Goal: Task Accomplishment & Management: Manage account settings

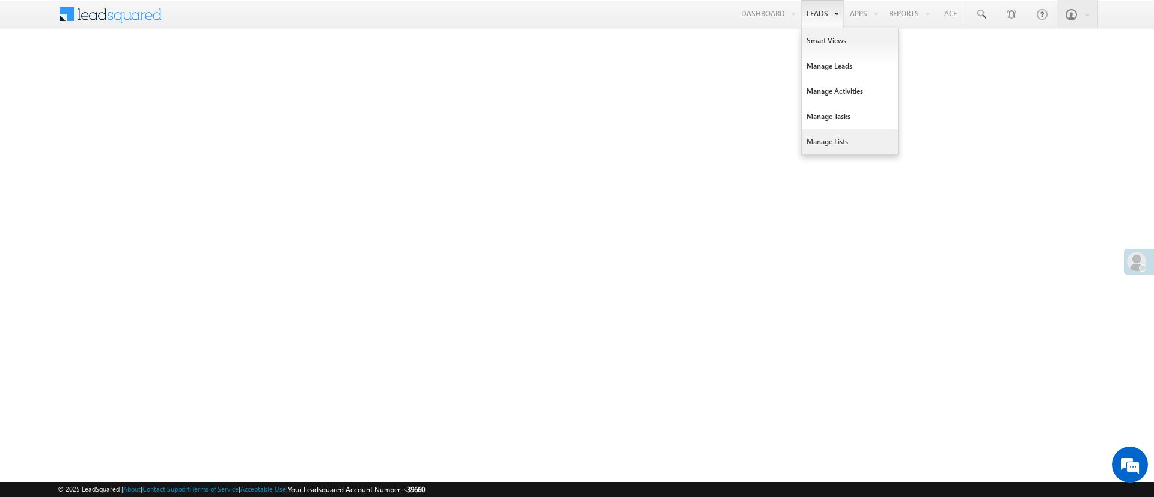
click at [832, 141] on link "Manage Lists" at bounding box center [850, 141] width 96 height 25
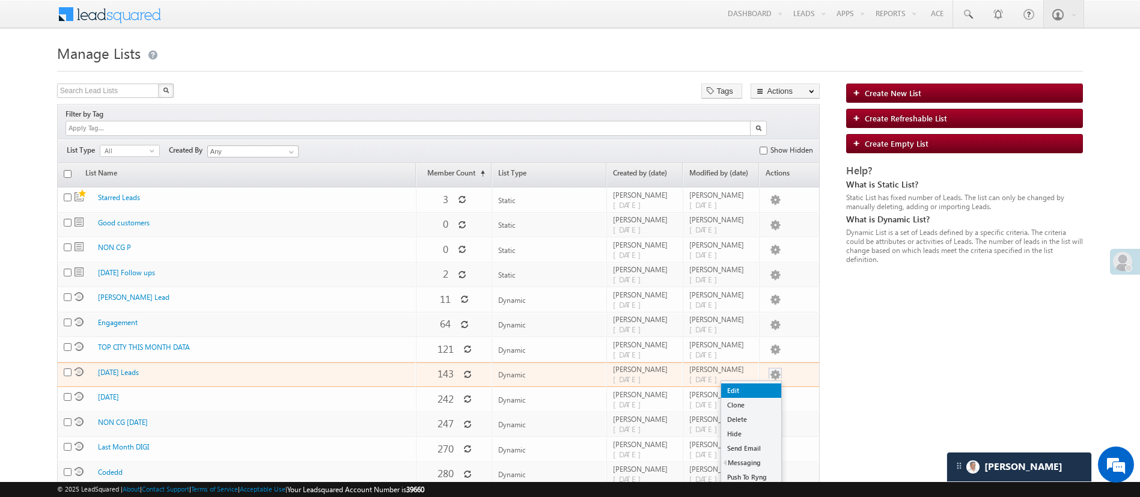
click at [762, 383] on link "Edit" at bounding box center [751, 390] width 60 height 14
checkbox input "true"
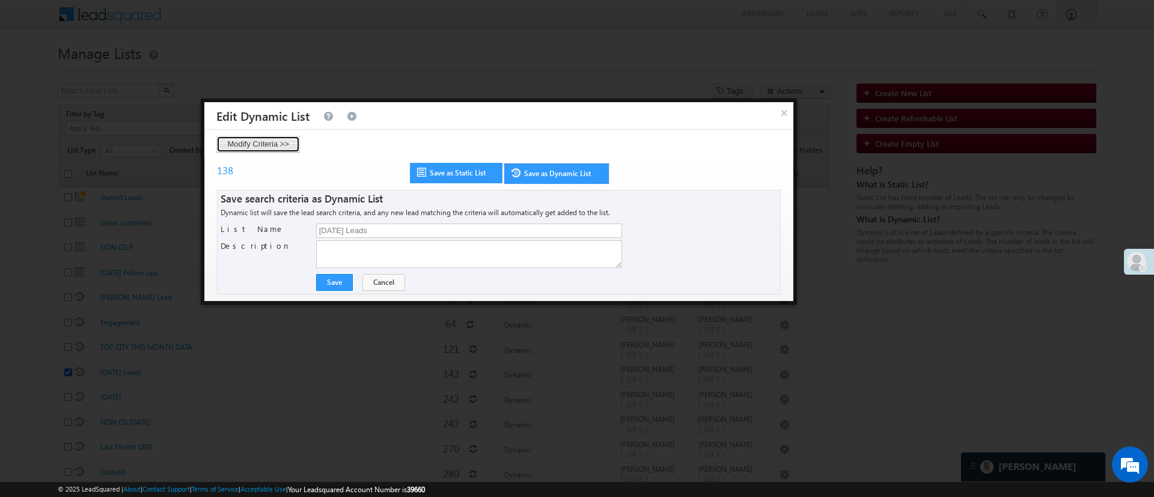
click at [269, 140] on button "Modify Criteria >>" at bounding box center [258, 144] width 84 height 17
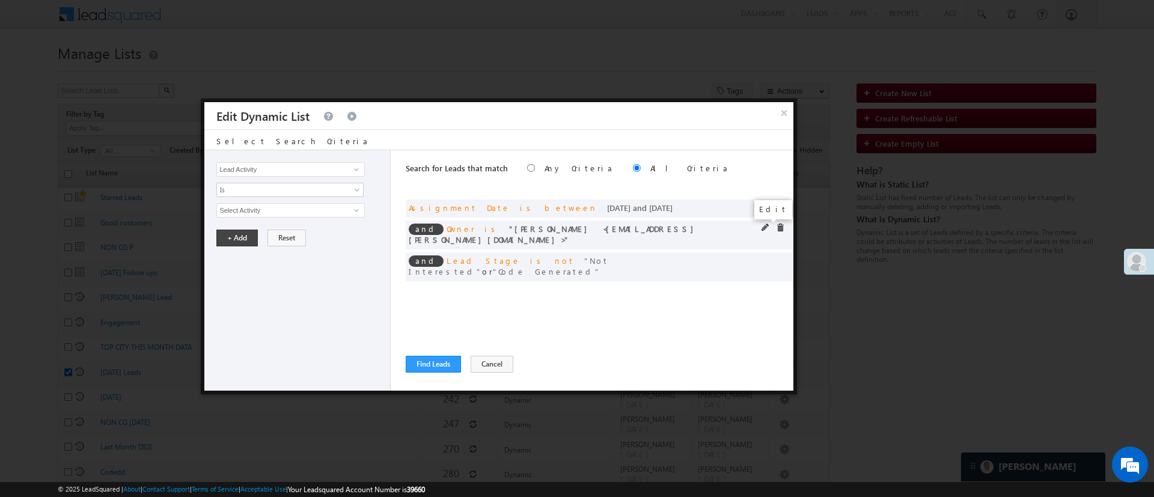
click at [764, 228] on span at bounding box center [765, 228] width 8 height 8
click at [293, 204] on span "Anuj Rajak" at bounding box center [285, 210] width 136 height 13
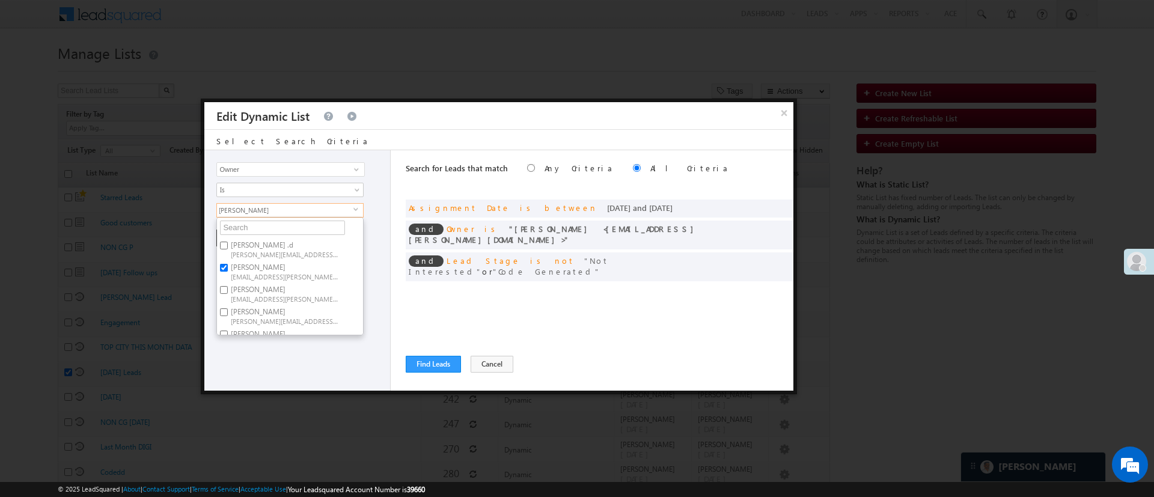
click at [254, 260] on label "Anuj Rajak Anuj.Rajak@angelbroking.com" at bounding box center [284, 271] width 134 height 22
click at [228, 264] on input "Anuj Rajak Anuj.Rajak@angelbroking.com" at bounding box center [224, 268] width 8 height 8
checkbox input "false"
click at [284, 227] on span "HIMANSHU.SHARMA@ANGELBROKING.COM" at bounding box center [285, 230] width 108 height 9
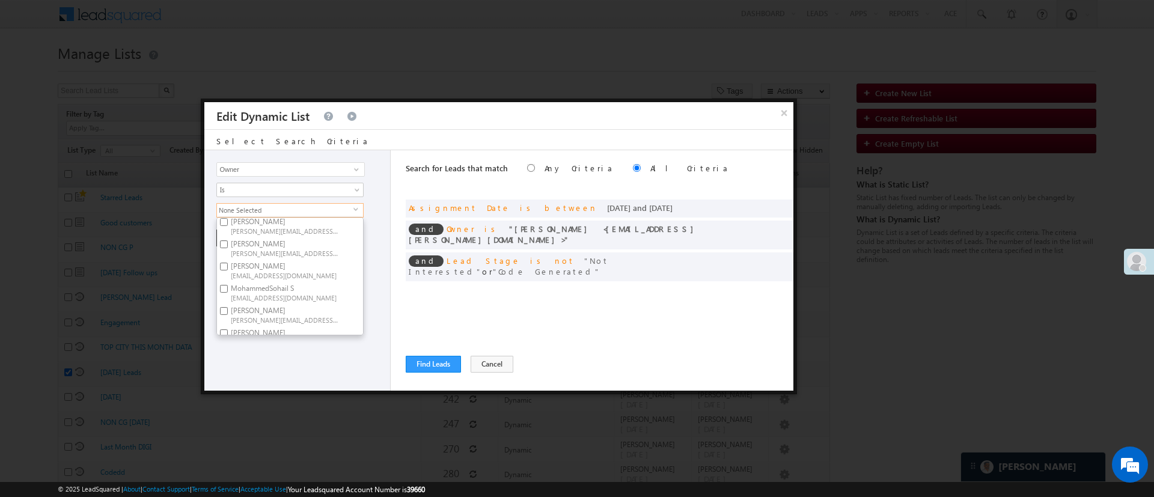
click at [228, 226] on input "Himanshu Sharma HIMANSHU.SHARMA@ANGELBROKING.COM" at bounding box center [224, 222] width 8 height 8
checkbox input "true"
click at [290, 375] on div "Lead Activity Task Sales Group Prospect Id WA Last Message Timestamp 4th Day Di…" at bounding box center [297, 270] width 186 height 240
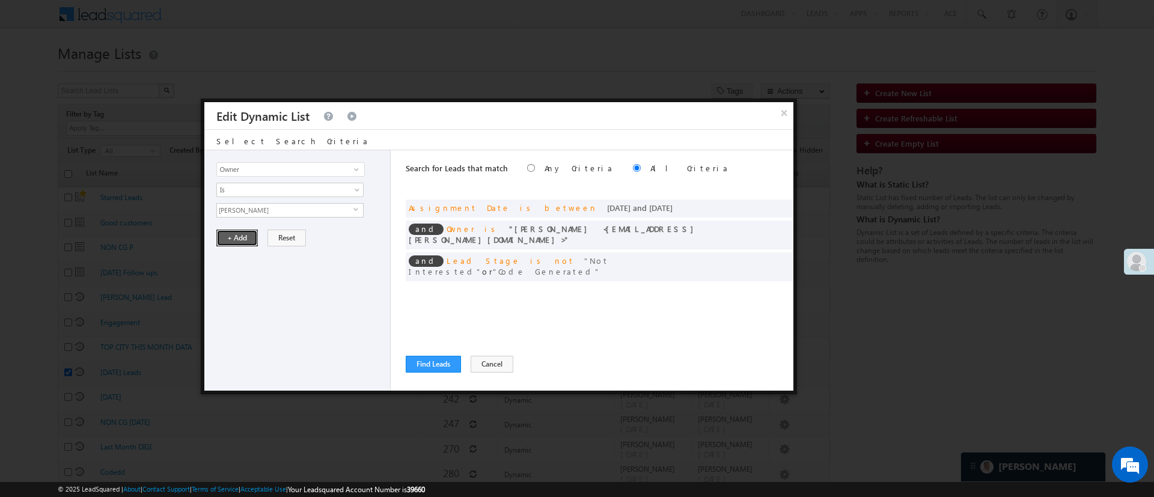
click at [235, 237] on button "+ Add" at bounding box center [236, 238] width 41 height 17
click at [437, 365] on button "Find Leads" at bounding box center [433, 364] width 55 height 17
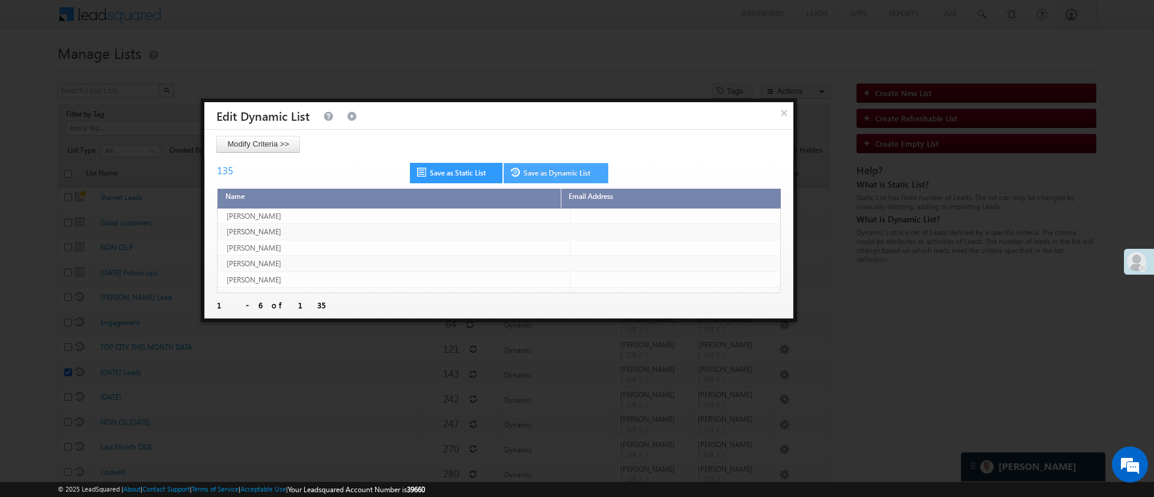
click at [562, 169] on link "Save as Dynamic List" at bounding box center [555, 173] width 105 height 20
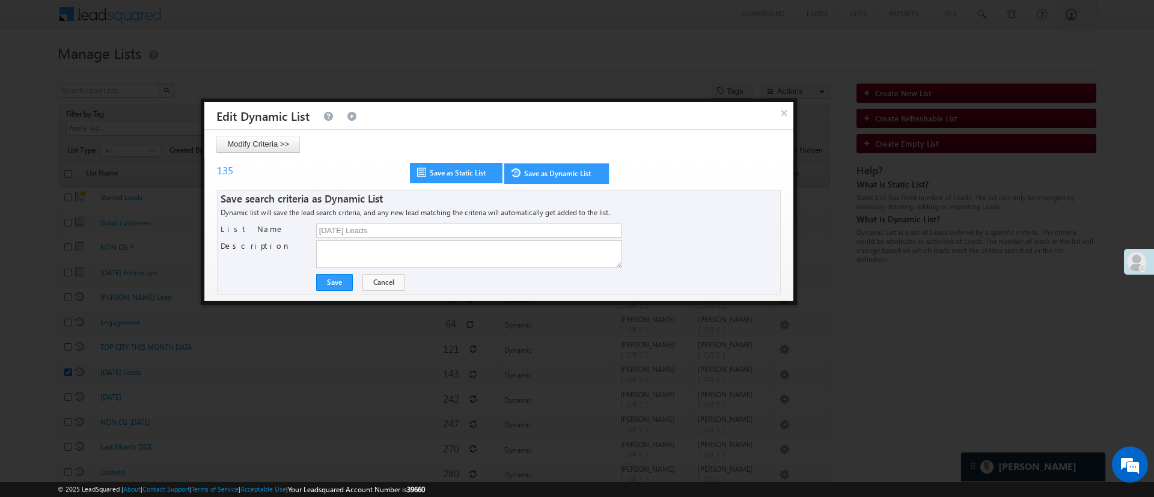
click at [341, 273] on div "Save Save Cancel" at bounding box center [499, 279] width 556 height 23
click at [345, 279] on button "Save" at bounding box center [334, 282] width 37 height 17
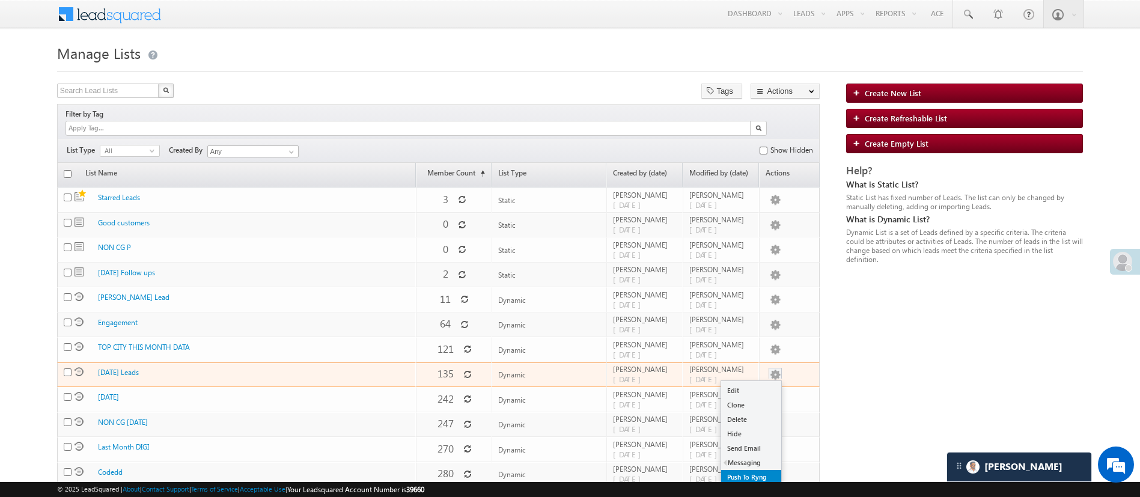
click at [763, 470] on link "Push To Ryng" at bounding box center [751, 477] width 60 height 14
